Goal: Information Seeking & Learning: Understand process/instructions

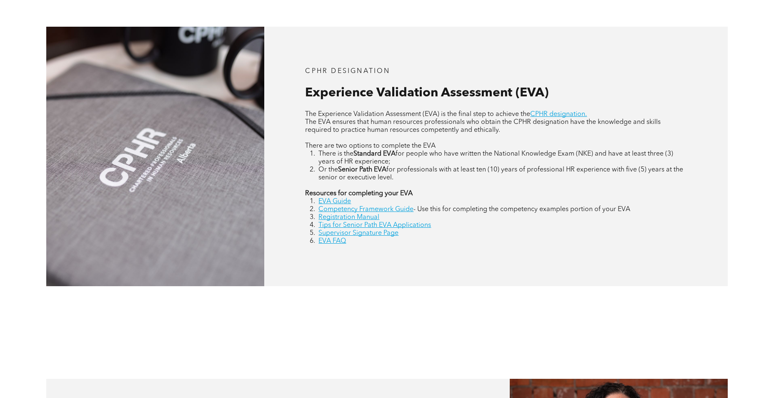
scroll to position [375, 0]
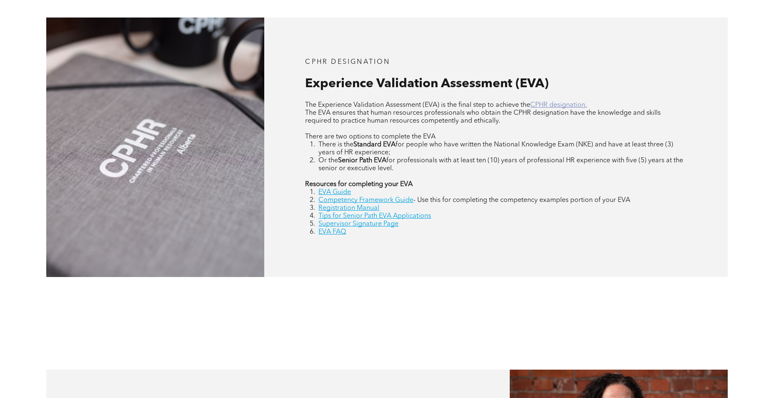
click at [563, 103] on link "CPHR designation." at bounding box center [558, 105] width 57 height 7
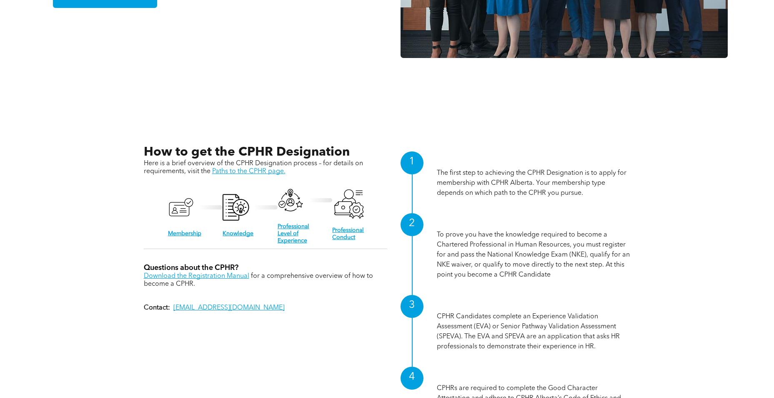
scroll to position [792, 0]
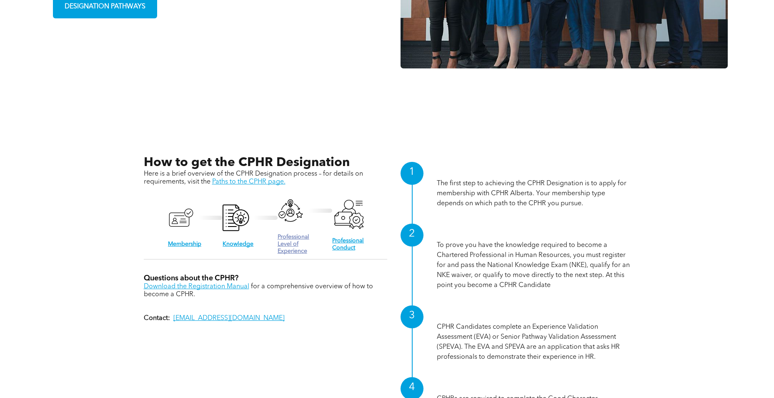
click at [297, 249] on link "Professional Level of Experience" at bounding box center [294, 244] width 32 height 20
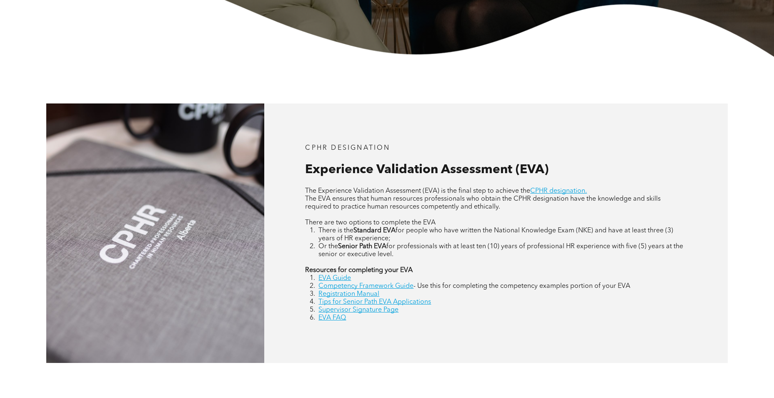
scroll to position [292, 0]
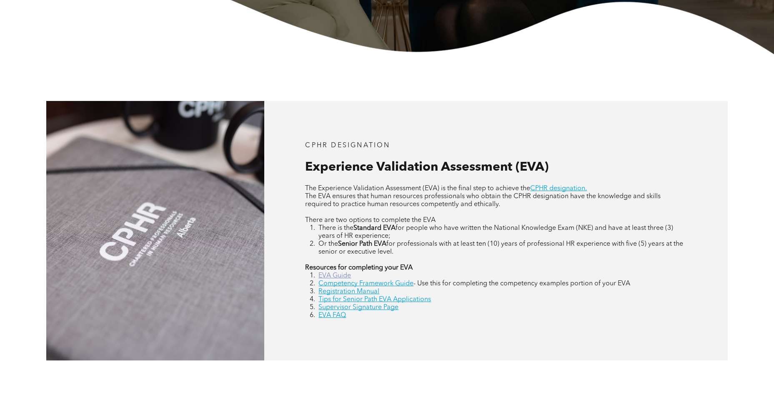
click at [328, 276] on link "EVA Guide" at bounding box center [334, 275] width 33 height 7
click at [333, 316] on link "EVA FAQ" at bounding box center [332, 315] width 28 height 7
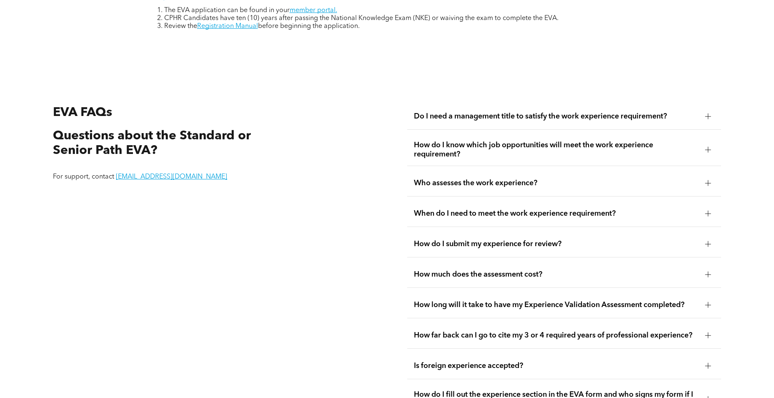
scroll to position [1595, 0]
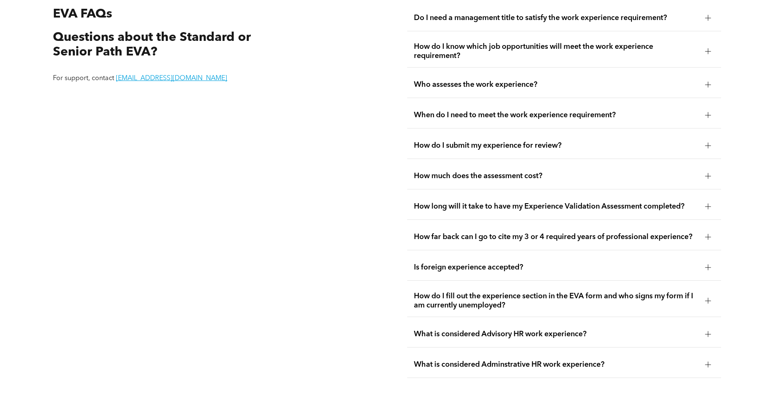
click at [577, 232] on span "How far back can I go to cite my 3 or 4 required years of professional experien…" at bounding box center [556, 236] width 284 height 9
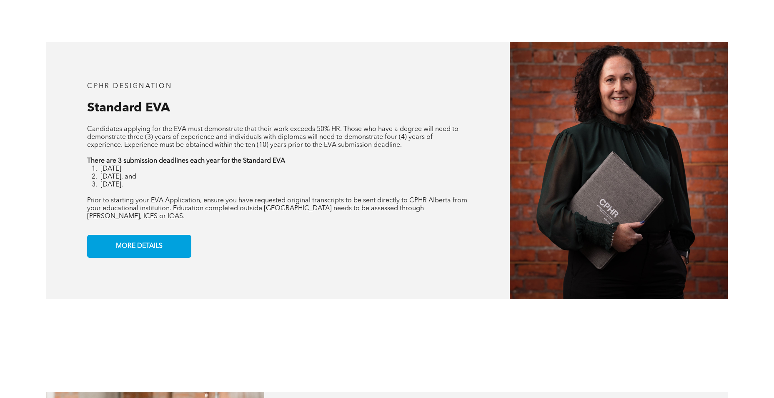
scroll to position [703, 0]
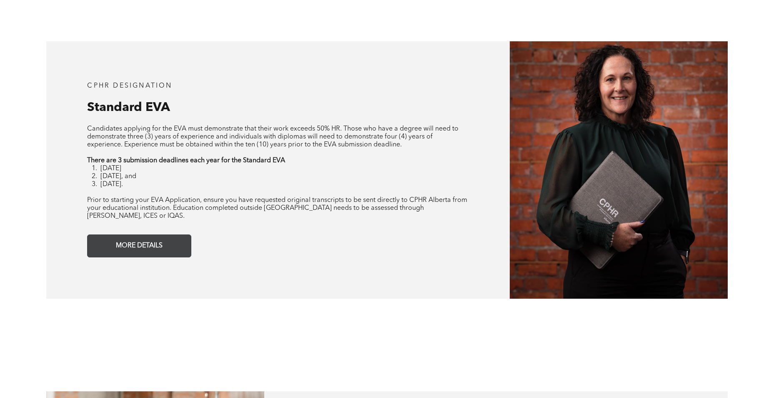
click at [141, 240] on span "MORE DETAILS" at bounding box center [139, 246] width 53 height 16
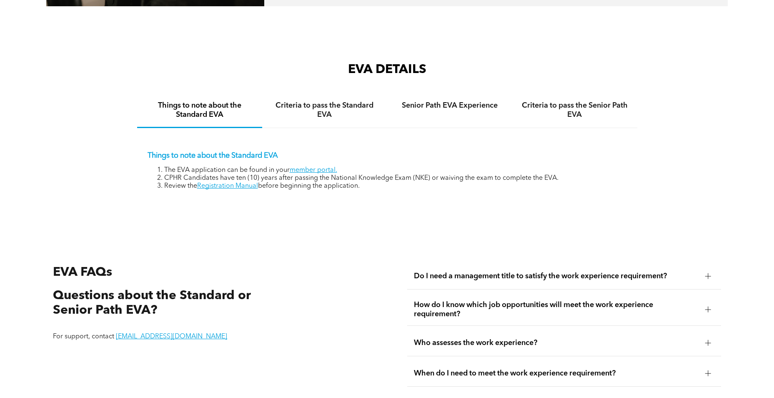
scroll to position [1382, 0]
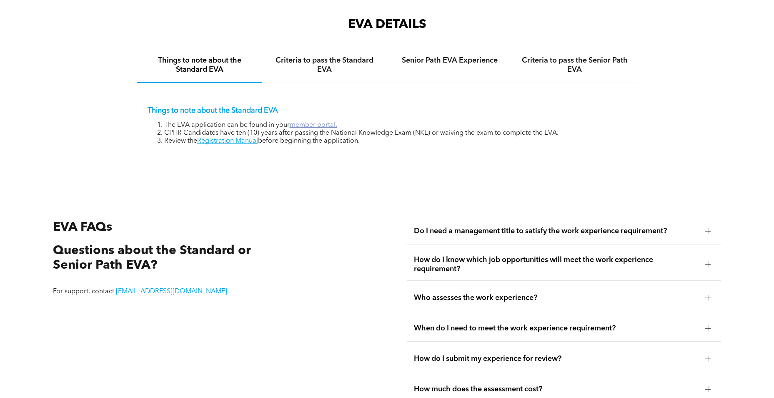
click at [313, 122] on link "member portal." at bounding box center [314, 125] width 48 height 7
